Goal: Information Seeking & Learning: Learn about a topic

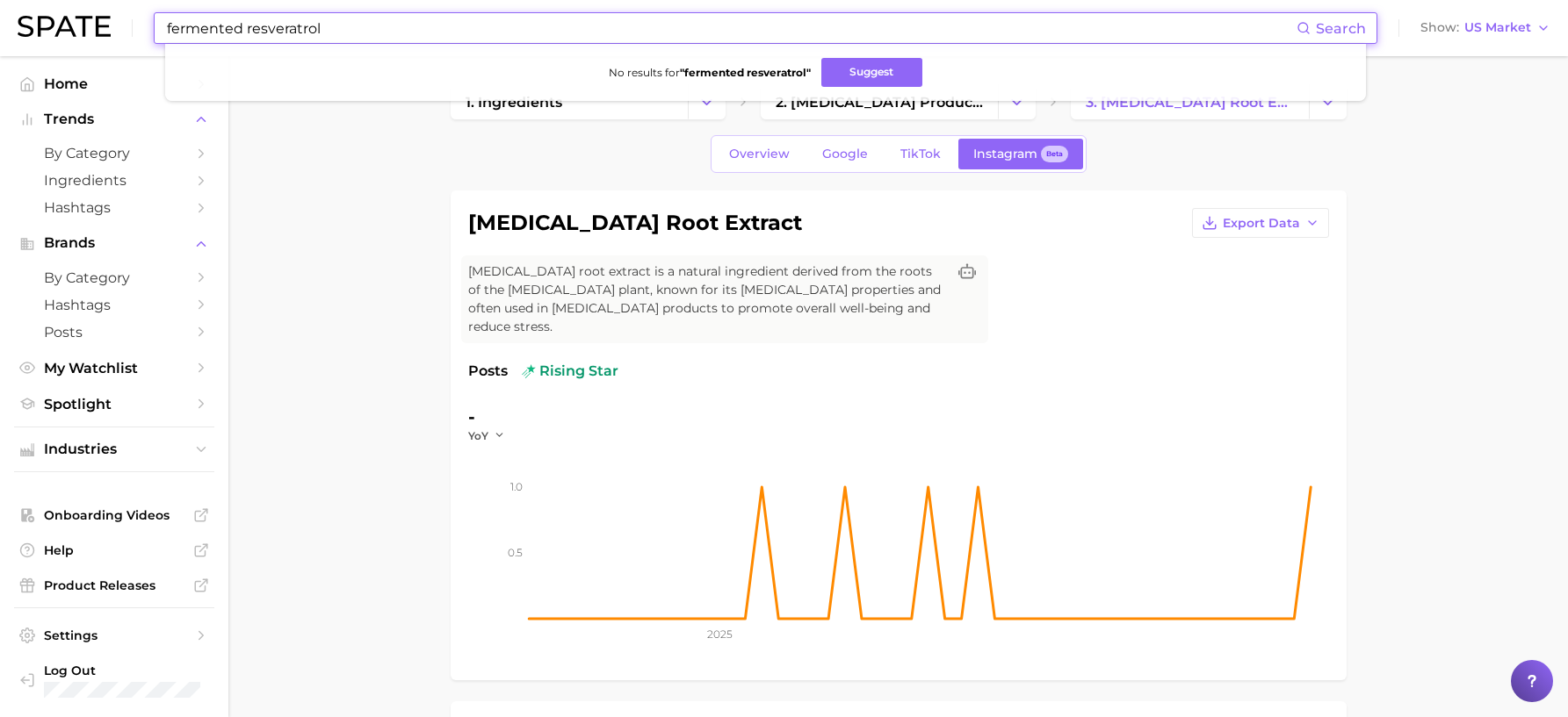
drag, startPoint x: 350, startPoint y: 26, endPoint x: 166, endPoint y: 8, distance: 184.9
click at [166, 8] on div "fermented resveratrol Search No results for " fermented resveratrol " Suggest S…" at bounding box center [784, 28] width 1533 height 56
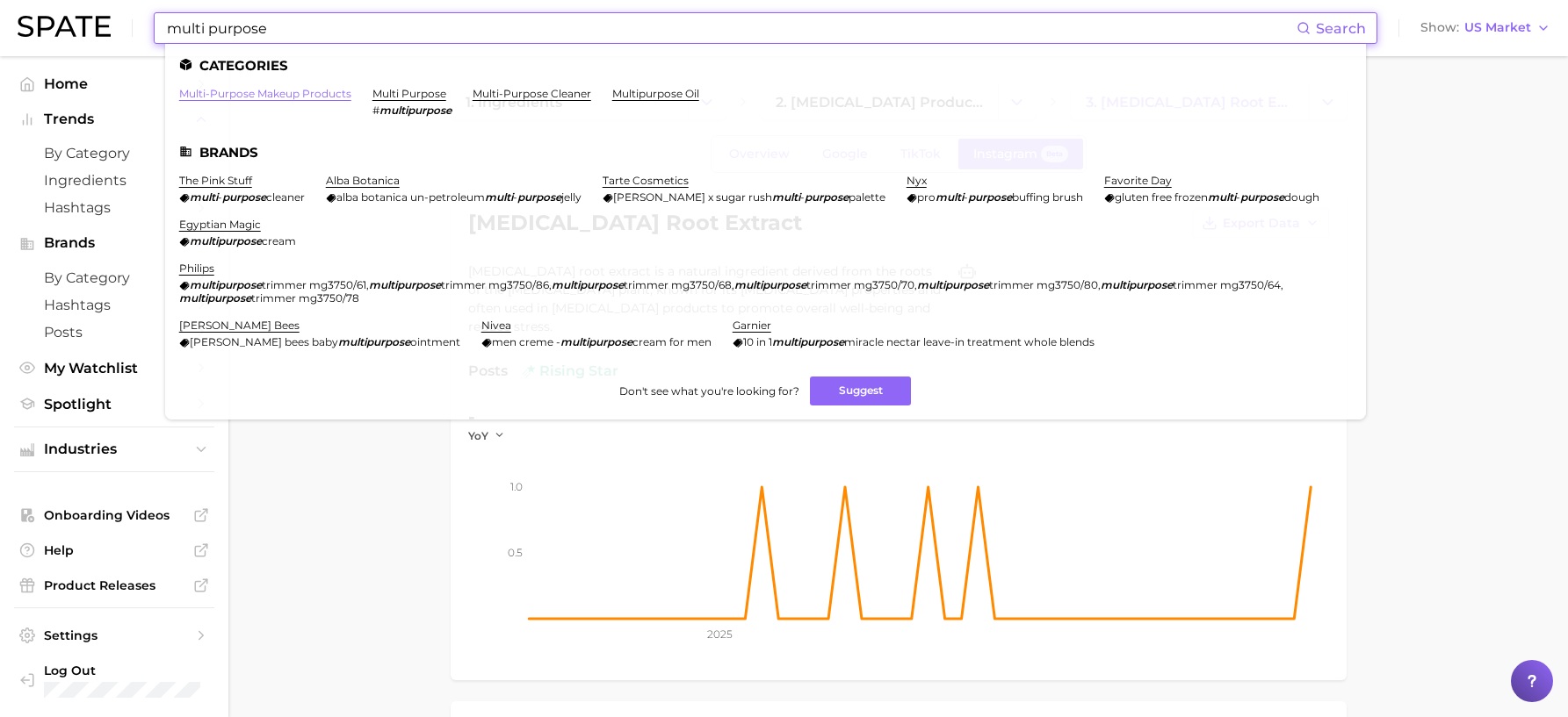
type input "multi purpose"
click at [224, 93] on link "multi-purpose makeup products" at bounding box center [265, 93] width 173 height 13
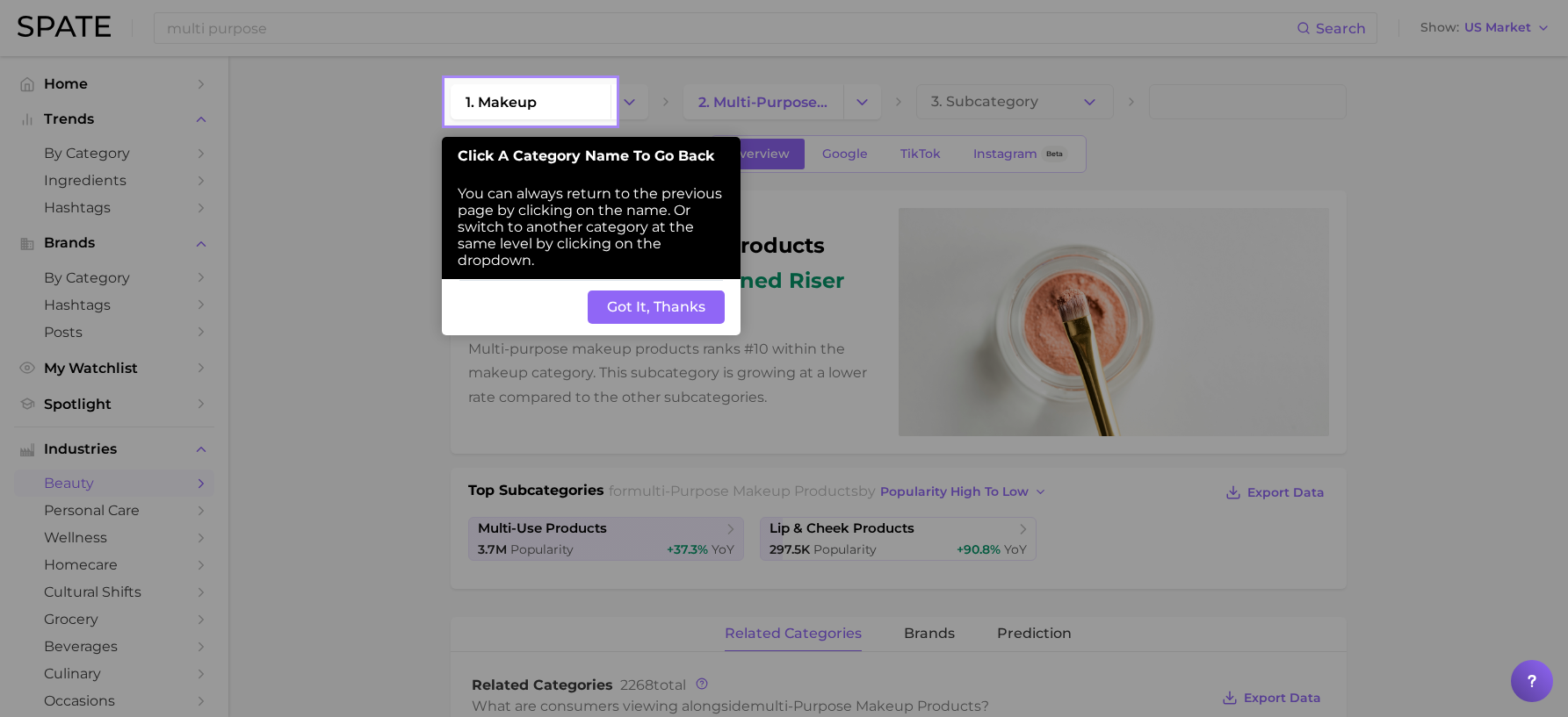
click at [677, 310] on button "Got It, Thanks" at bounding box center [656, 308] width 137 height 34
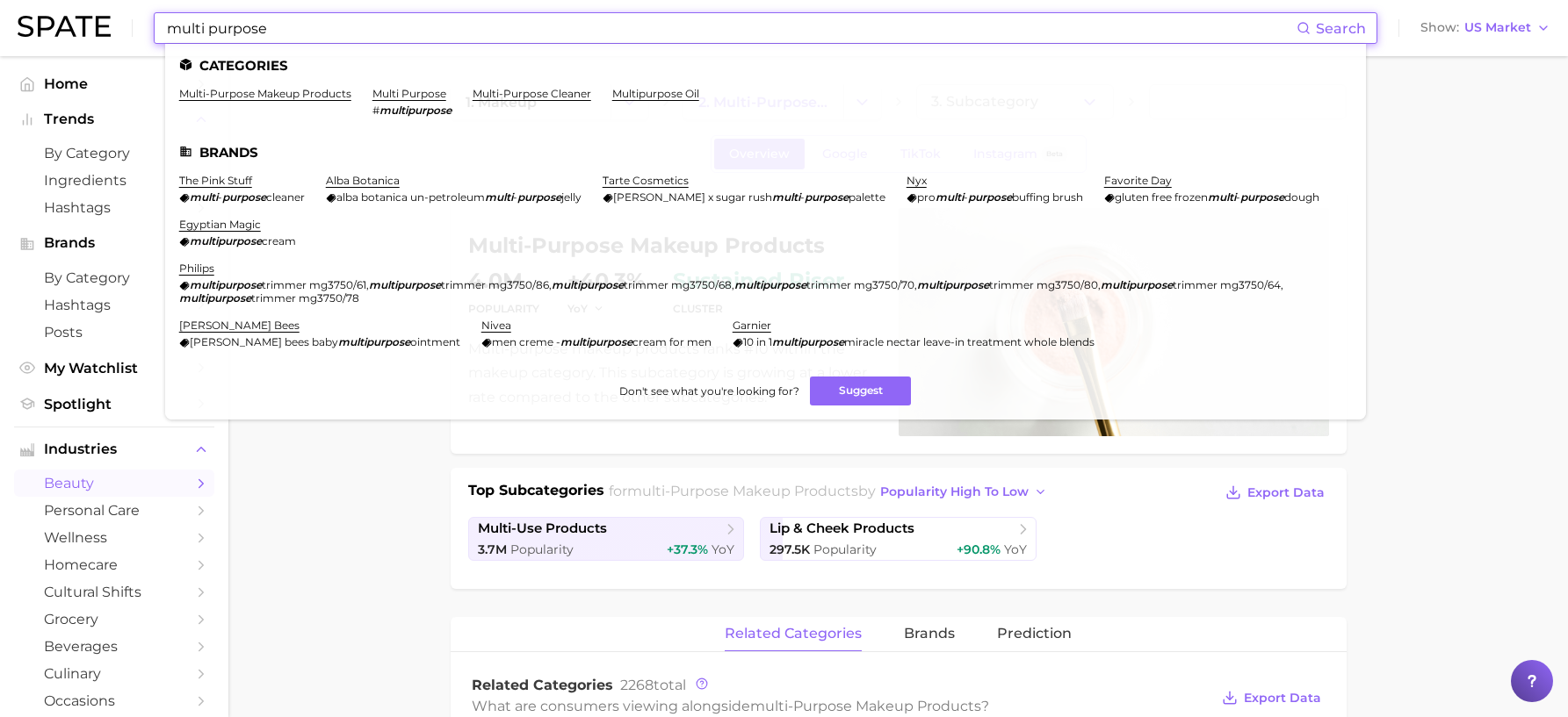
click at [332, 28] on input "multi purpose" at bounding box center [730, 28] width 1131 height 30
drag, startPoint x: 332, startPoint y: 28, endPoint x: 172, endPoint y: 34, distance: 160.1
click at [172, 34] on input "multi purpose" at bounding box center [730, 28] width 1131 height 30
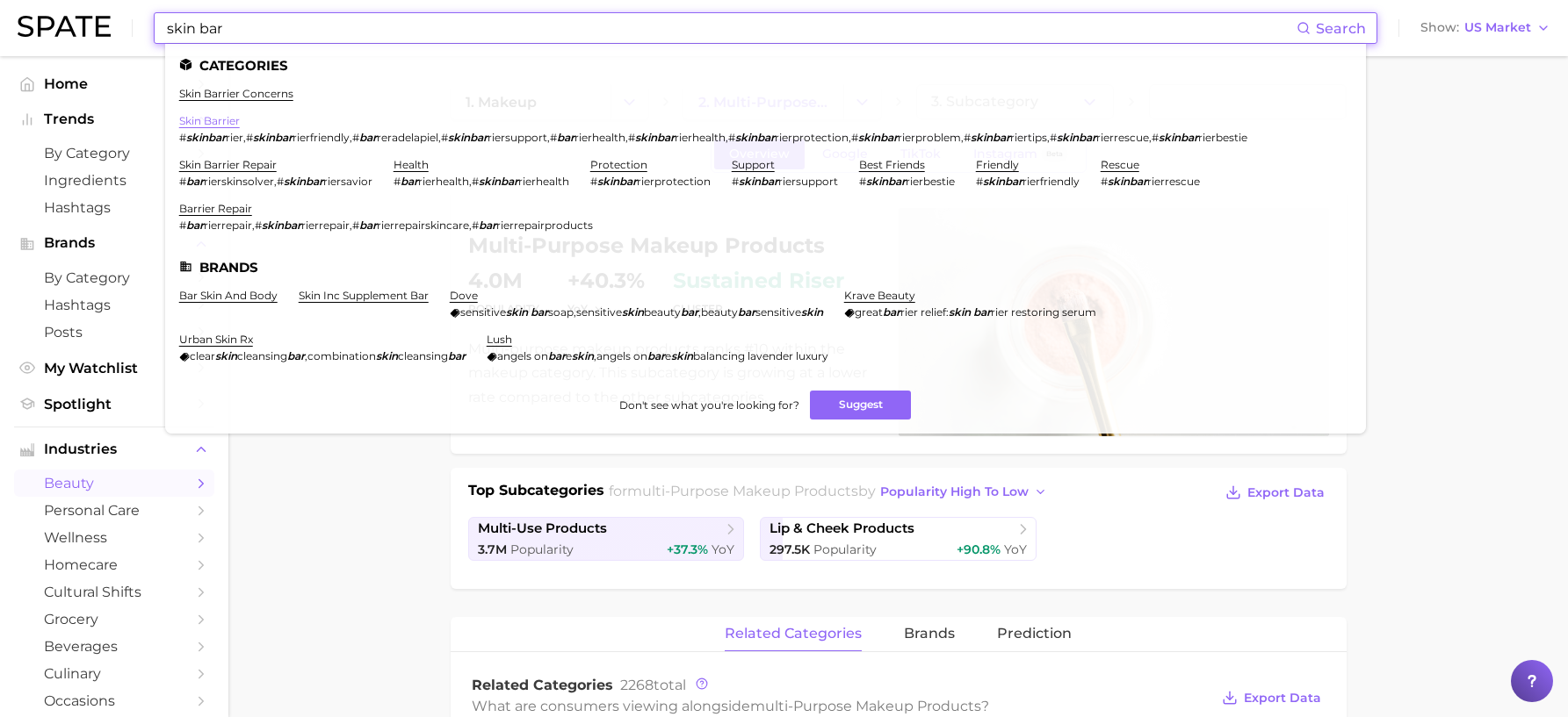
type input "skin bar"
click at [212, 118] on link "skin barrier" at bounding box center [209, 120] width 61 height 13
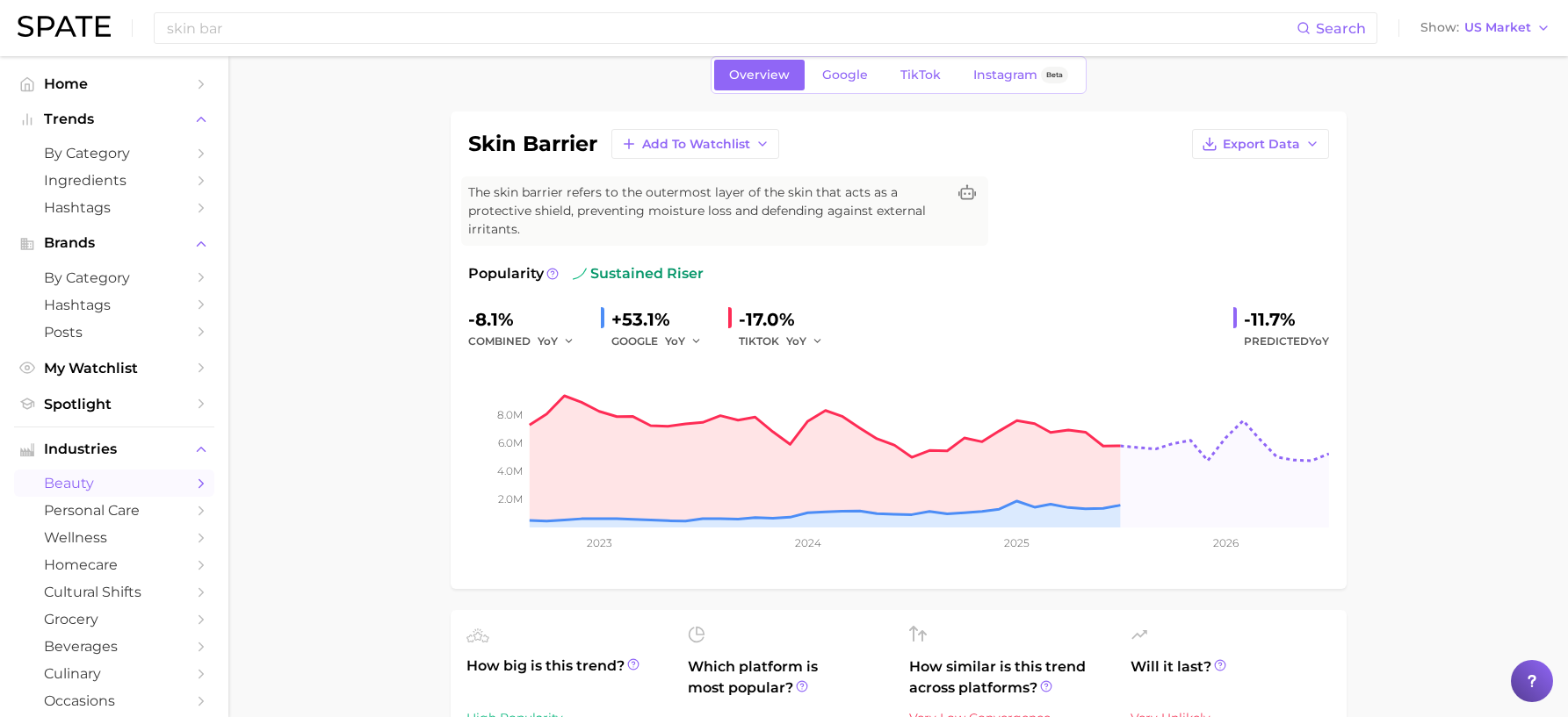
scroll to position [78, 0]
click at [1231, 142] on span "Export Data" at bounding box center [1261, 145] width 77 height 15
click at [1232, 209] on span "Time Series Image" at bounding box center [1224, 210] width 118 height 15
